Goal: Transaction & Acquisition: Subscribe to service/newsletter

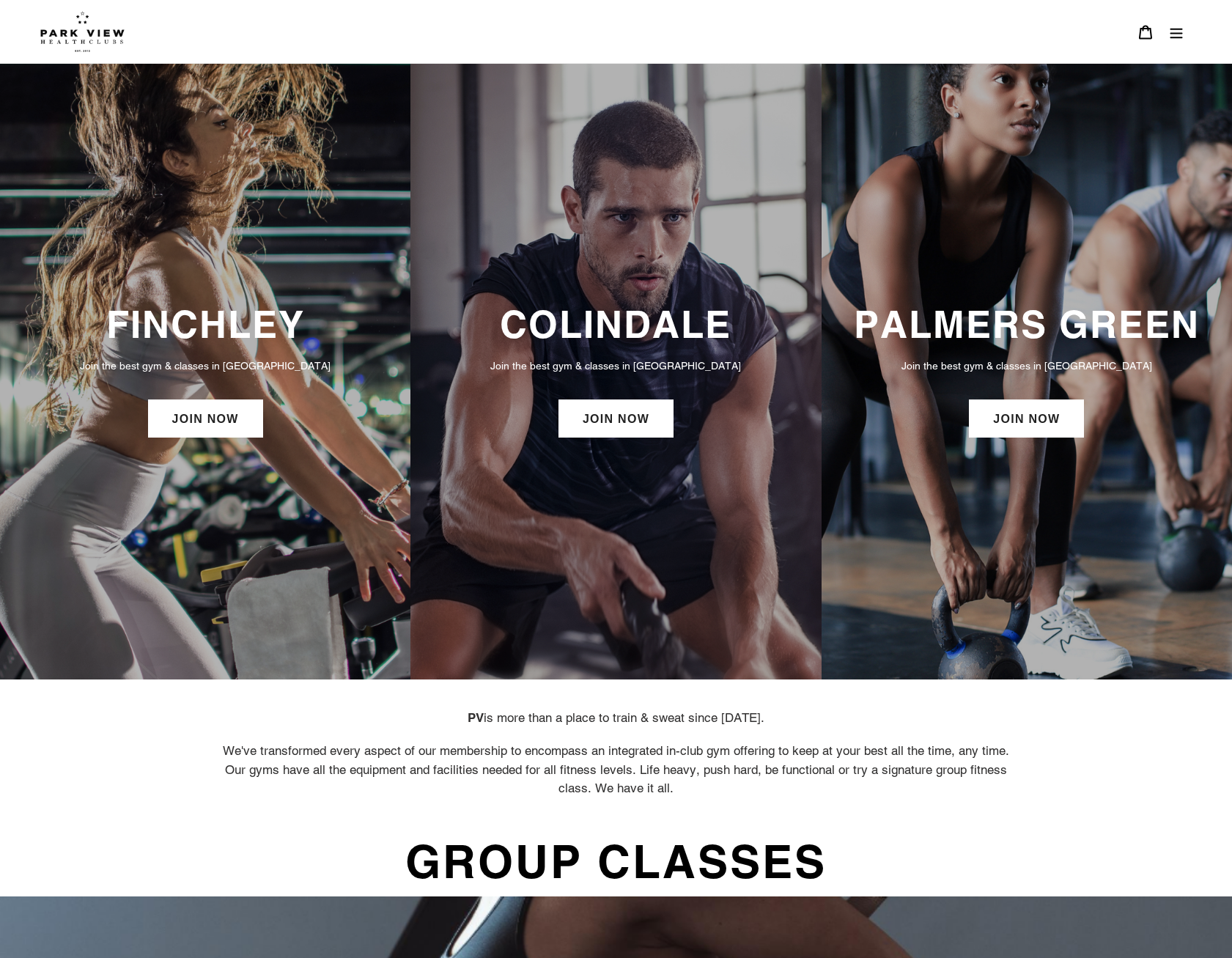
click at [1178, 42] on button "Menu" at bounding box center [1177, 32] width 31 height 32
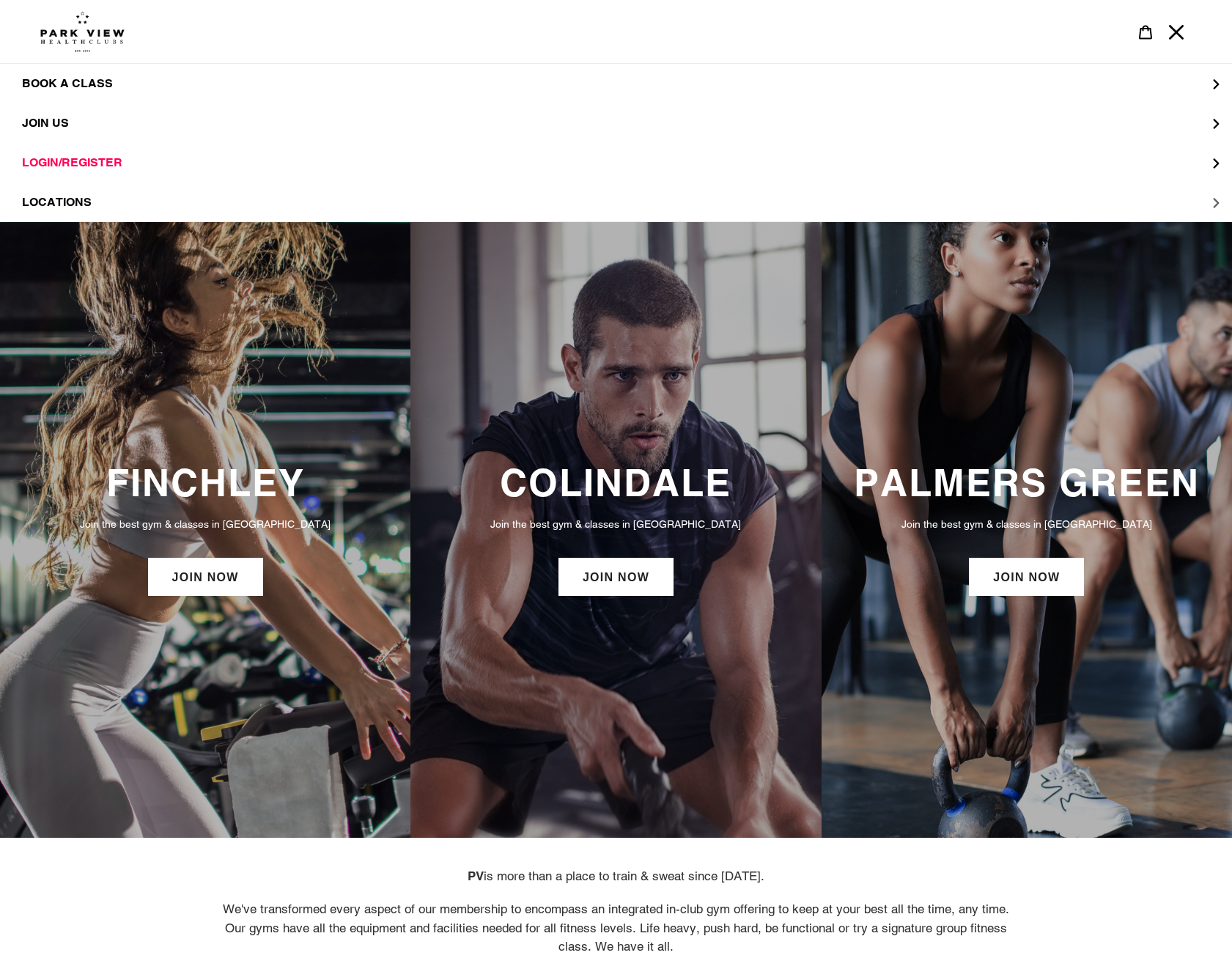
click at [77, 204] on span "LOCATIONS" at bounding box center [57, 202] width 70 height 15
click at [80, 156] on span "Finchley" at bounding box center [82, 163] width 60 height 15
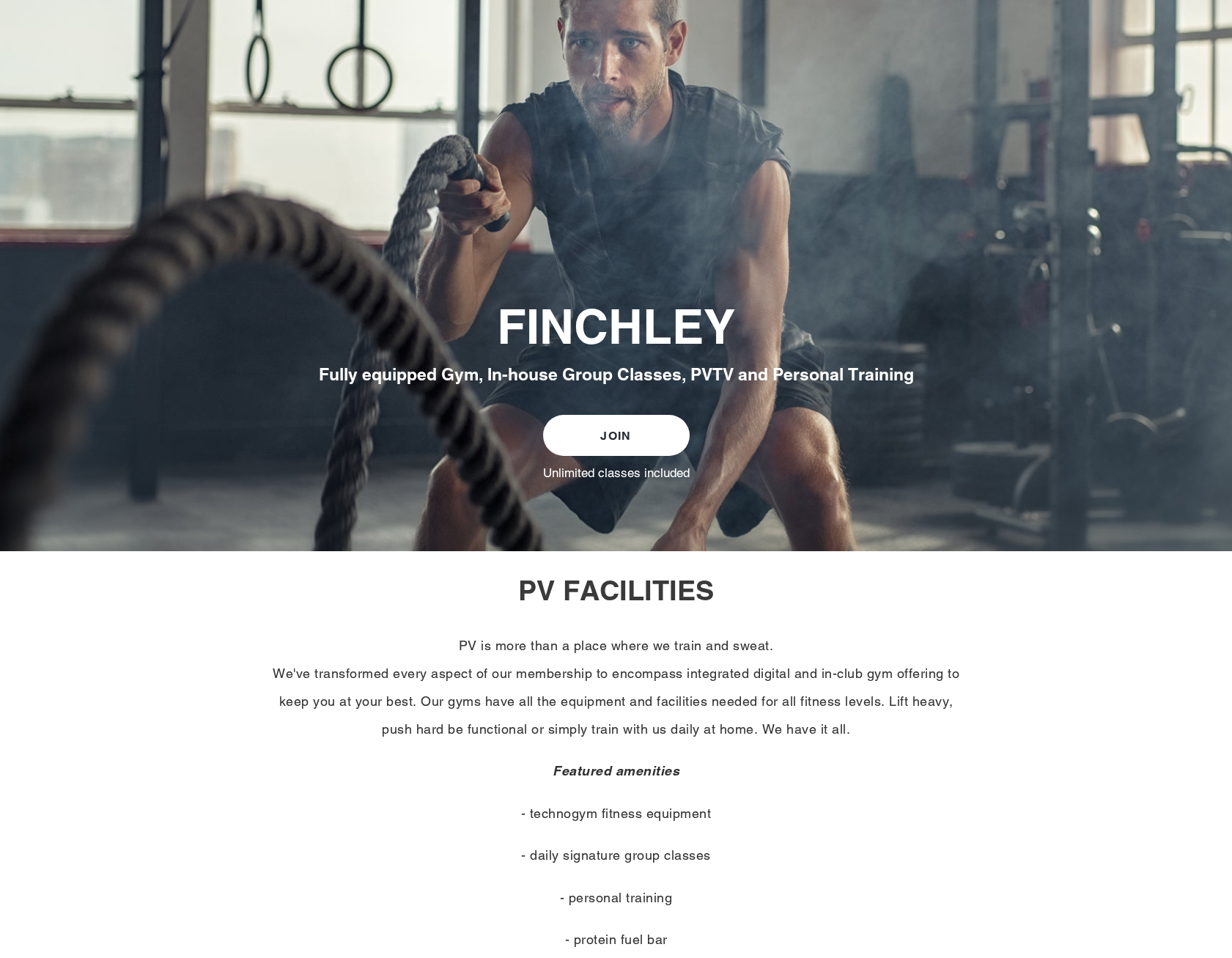
scroll to position [54, 0]
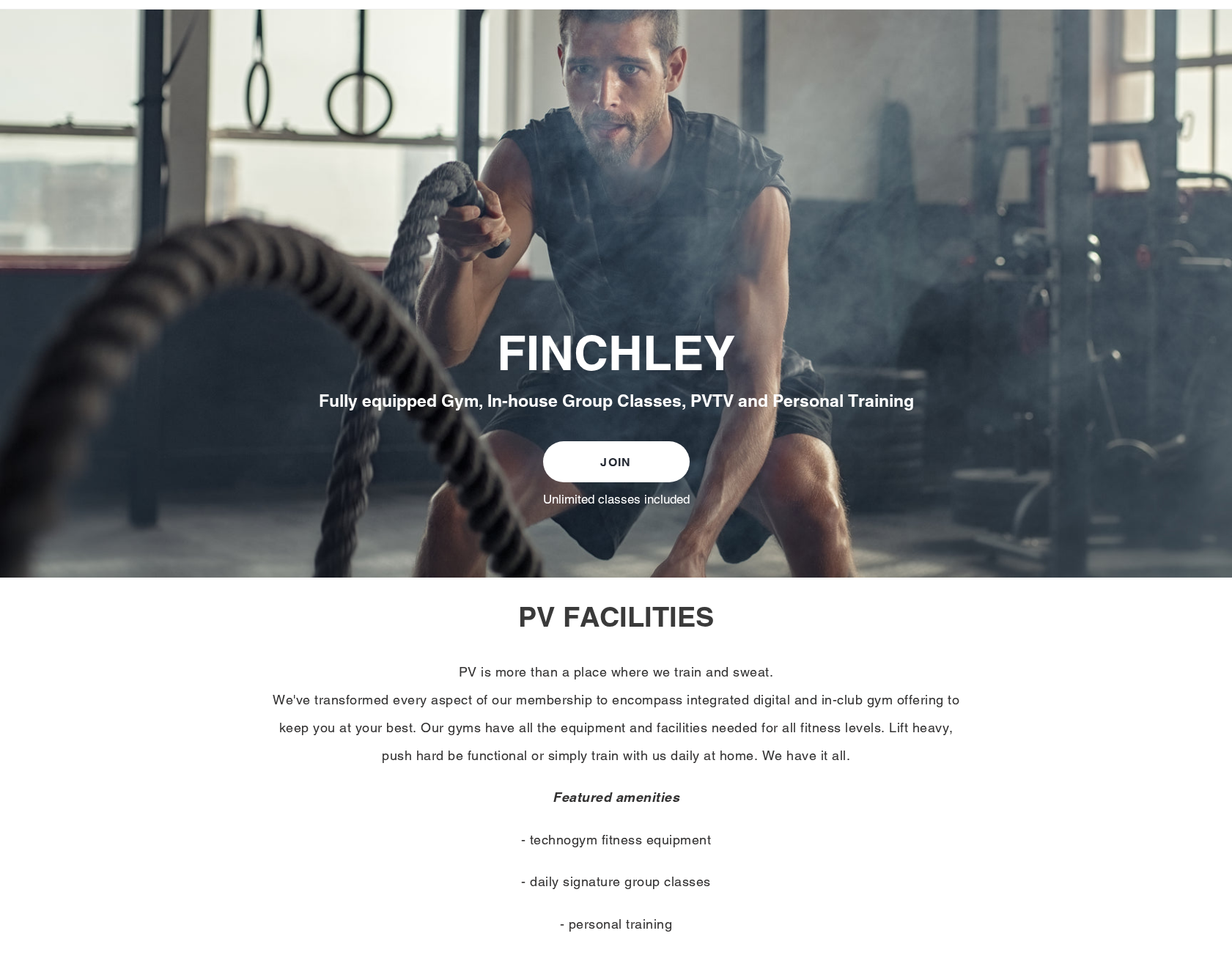
click at [598, 461] on link "JOIN" at bounding box center [616, 462] width 146 height 41
